Goal: Find specific page/section: Find specific page/section

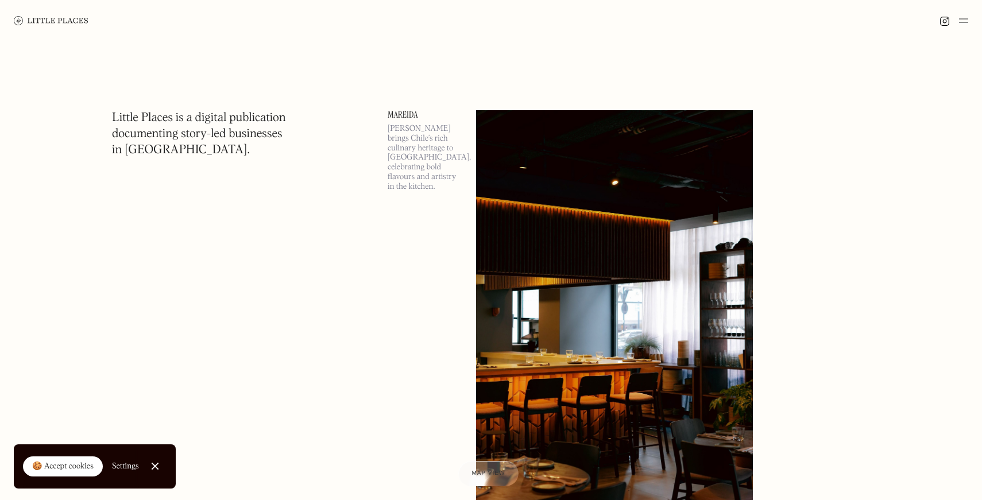
click at [971, 24] on div at bounding box center [491, 20] width 982 height 41
click at [963, 19] on img at bounding box center [963, 21] width 9 height 14
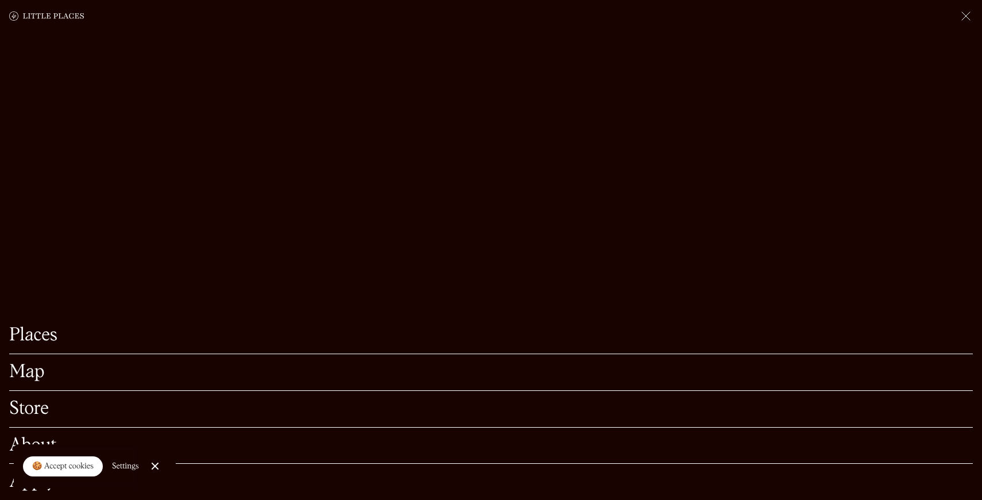
click at [41, 391] on div "Map" at bounding box center [491, 372] width 964 height 37
click at [29, 379] on link "Map" at bounding box center [491, 373] width 964 height 18
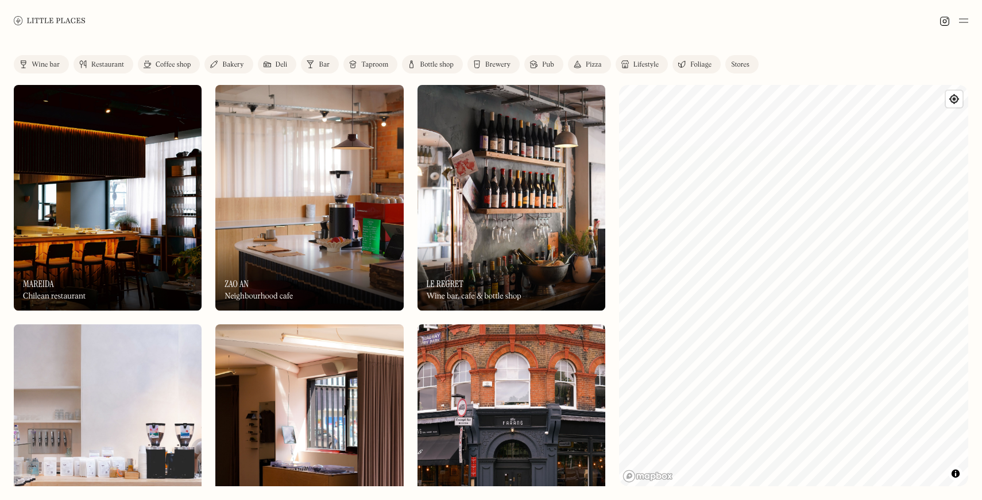
click at [47, 70] on link "Wine bar" at bounding box center [41, 64] width 55 height 18
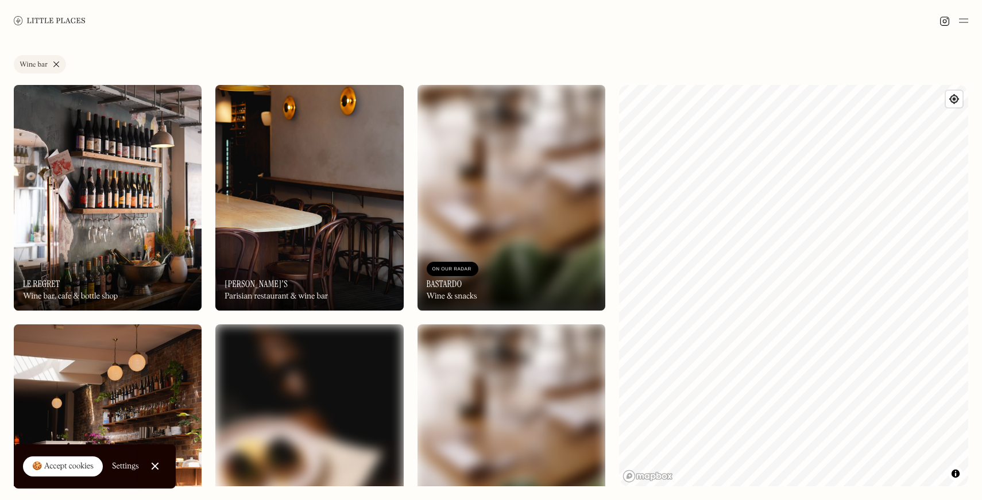
click at [815, 500] on html "Places Map Store About Apply 🍪 Accept cookies Settings Close Cookie Popup Close…" at bounding box center [491, 250] width 982 height 500
click at [522, 115] on div "Label Wine bar Wine bar Restaurant Coffee shop Bakery Deli Bar Taproom Bottle s…" at bounding box center [491, 270] width 982 height 459
click at [597, 230] on div "Label Wine bar Wine bar Restaurant Coffee shop Bakery Deli Bar Taproom Bottle s…" at bounding box center [491, 270] width 982 height 459
click at [615, 238] on div "Label Wine bar Wine bar Restaurant Coffee shop Bakery Deli Bar Taproom Bottle s…" at bounding box center [491, 270] width 982 height 459
